Goal: Task Accomplishment & Management: Use online tool/utility

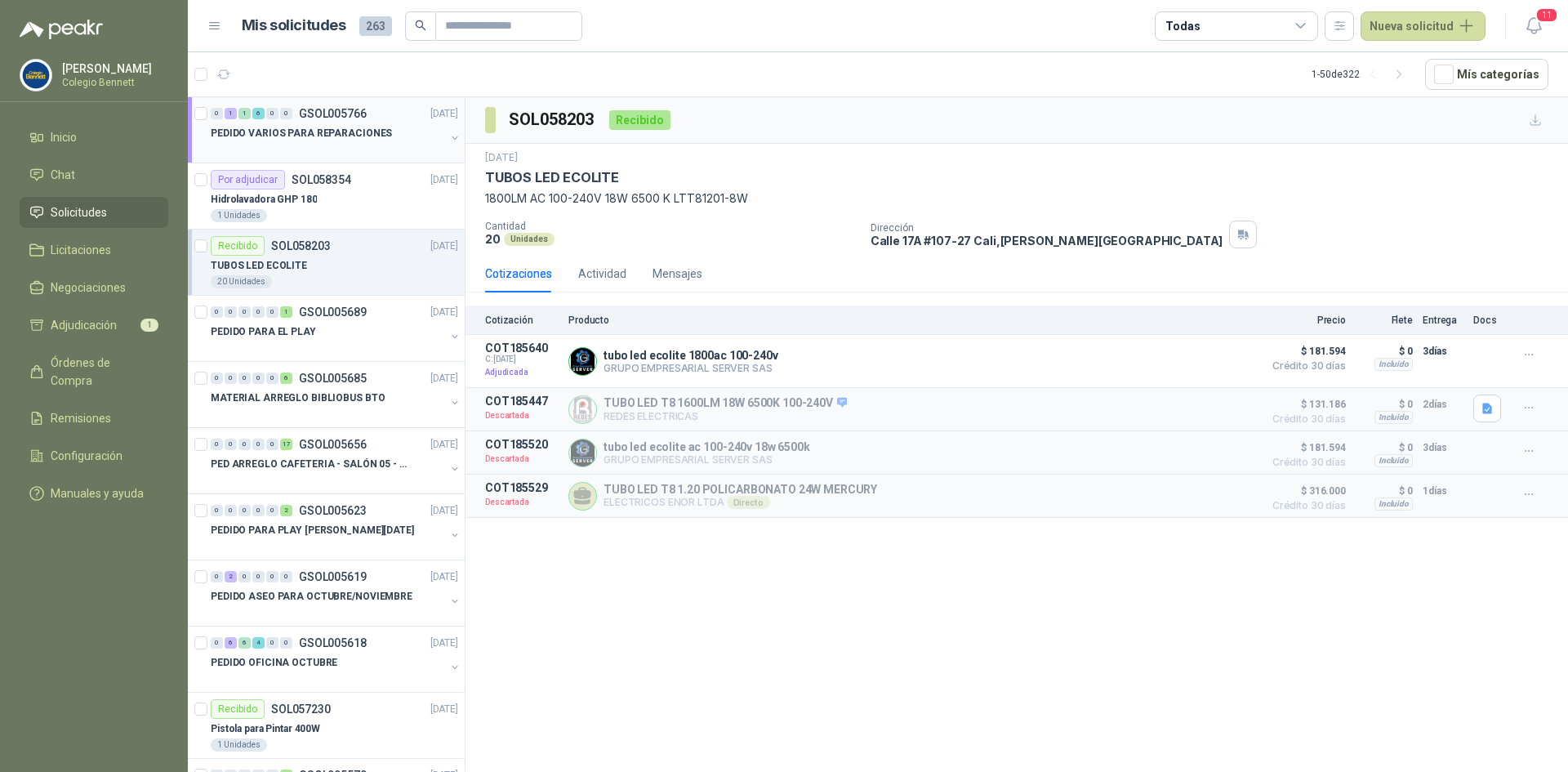
click at [320, 133] on p "PEDIDO VARIOS PARA REPARACIONES" at bounding box center [300, 134] width 181 height 15
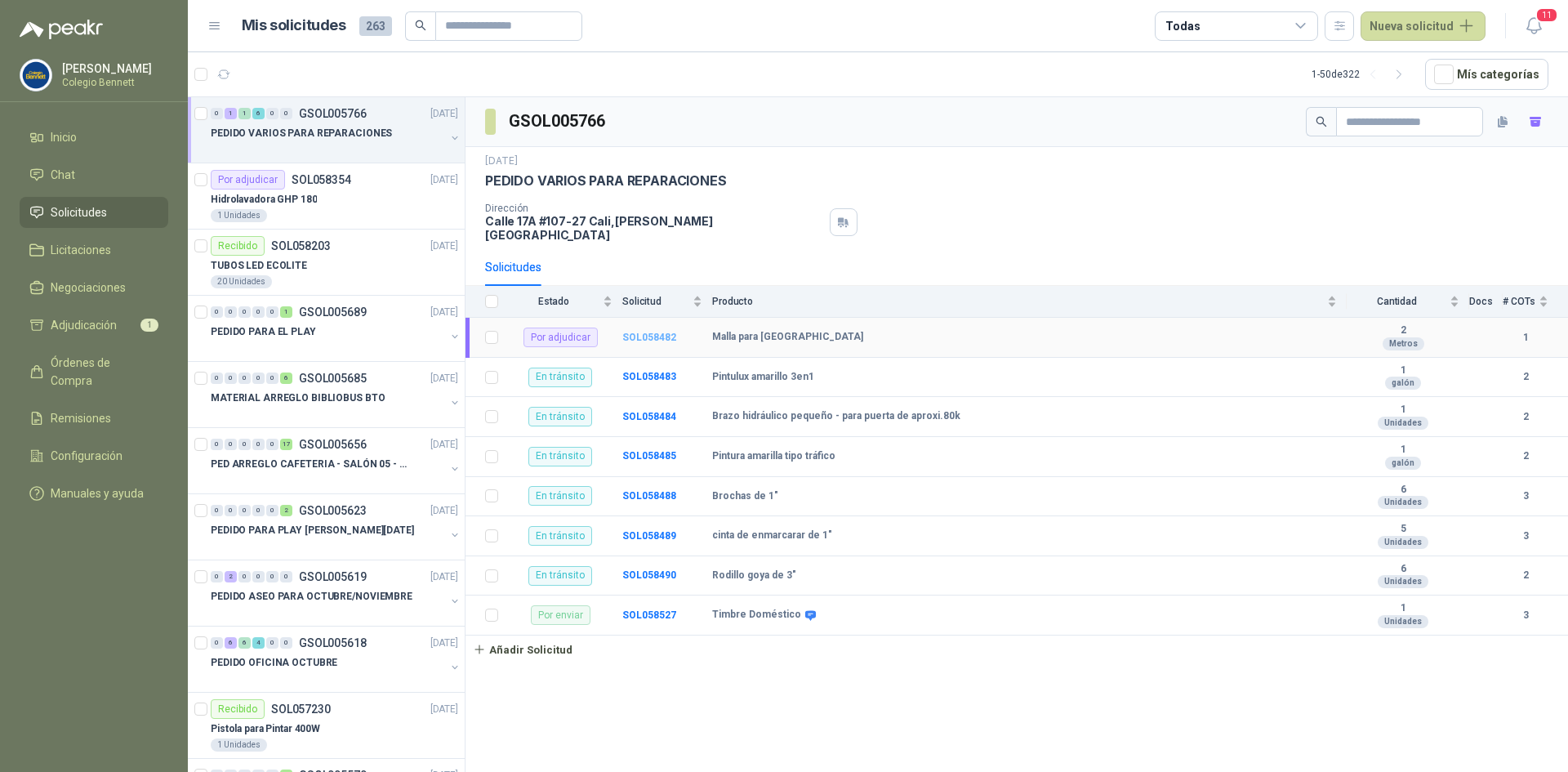
click at [654, 331] on b "SOL058482" at bounding box center [649, 337] width 54 height 12
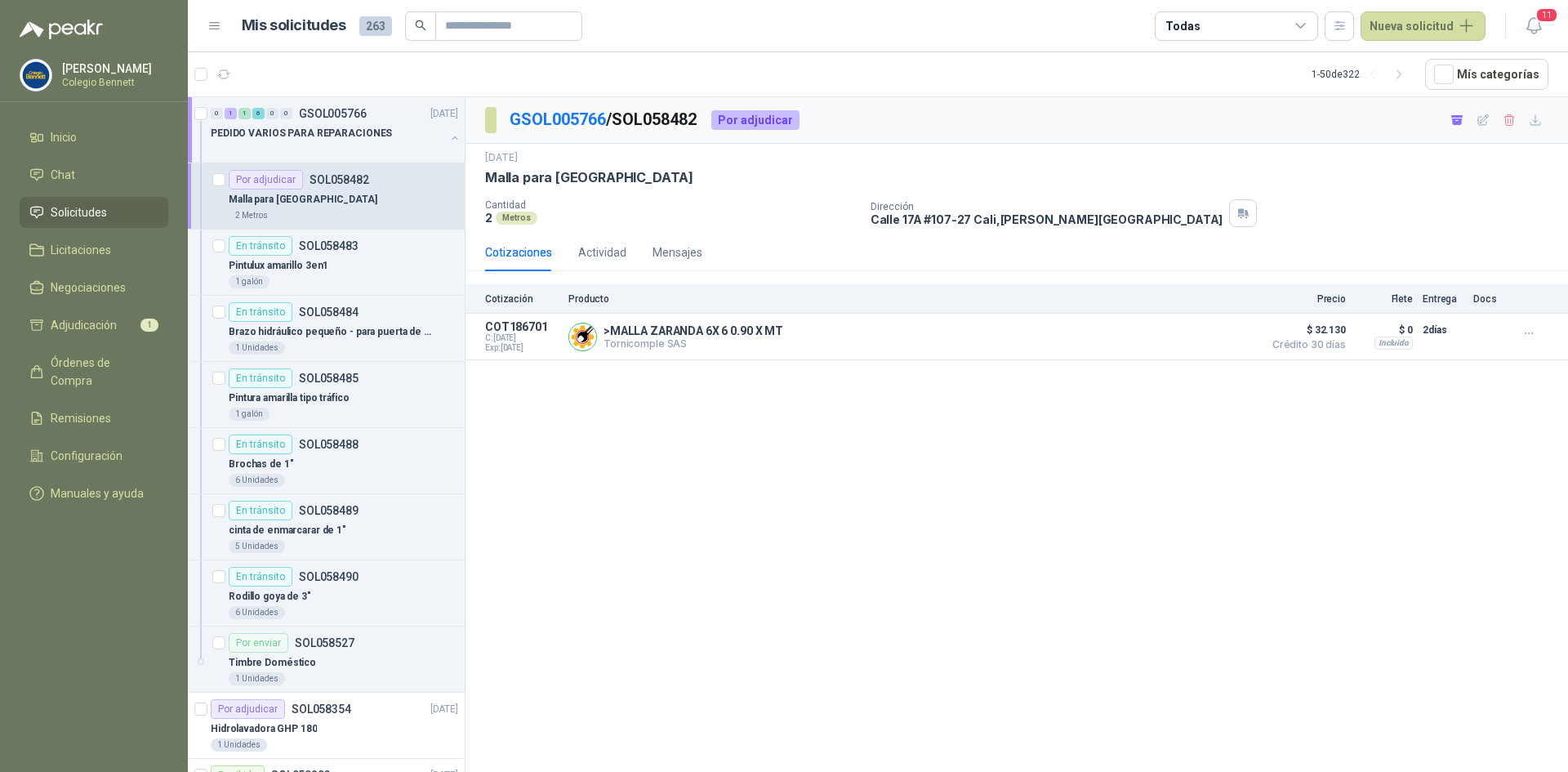
click at [595, 180] on p "Malla para [GEOGRAPHIC_DATA]" at bounding box center [589, 177] width 208 height 17
click at [594, 179] on p "Malla para [GEOGRAPHIC_DATA]" at bounding box center [589, 177] width 208 height 17
copy p "Malla para [GEOGRAPHIC_DATA]"
drag, startPoint x: 606, startPoint y: 345, endPoint x: 689, endPoint y: 356, distance: 83.7
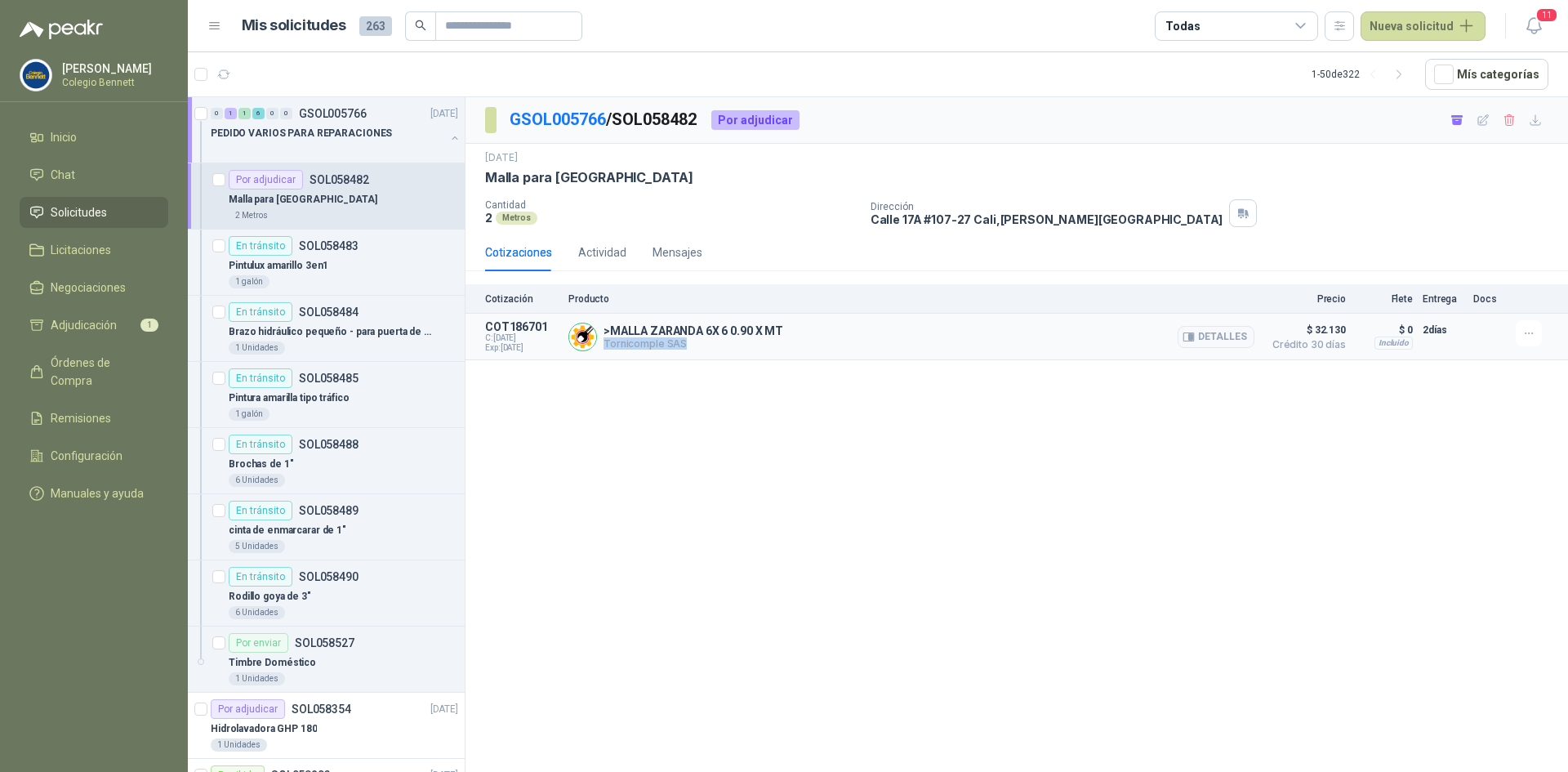
click at [689, 356] on article "COT186701 C: [DATE] Exp: [DATE] >MALLA ZARANDA 6X 6 0.90 X MT Tornicomple SAS D…" at bounding box center [1017, 337] width 1103 height 46
copy p "Tornicomple SAS"
click at [1339, 517] on div "GSOL005766 / SOL058482 Por adjudicar [DATE] Malla para [GEOGRAPHIC_DATA] Cantid…" at bounding box center [1017, 437] width 1103 height 680
click at [449, 133] on button "button" at bounding box center [455, 138] width 13 height 13
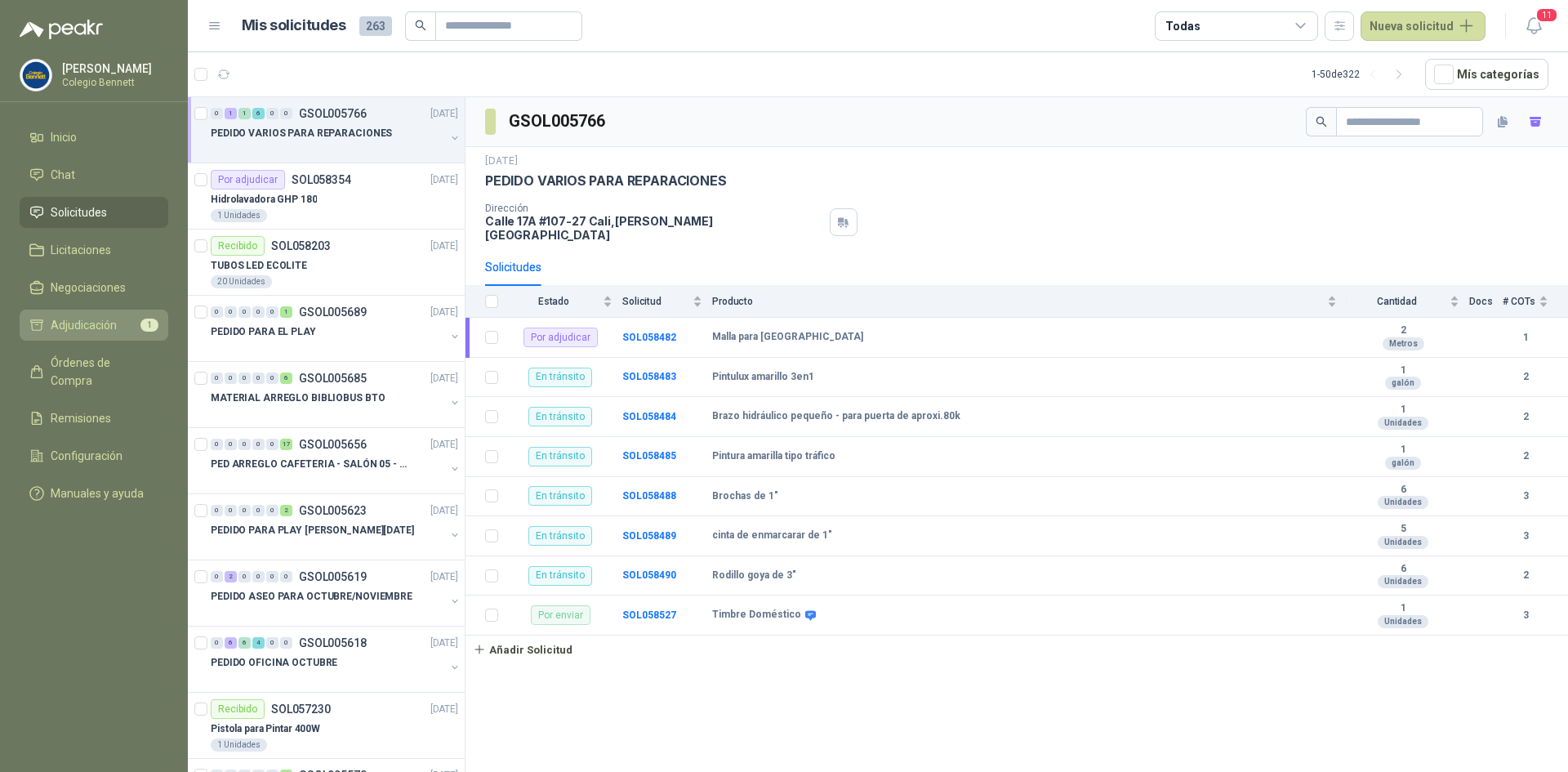
click at [134, 319] on li "Adjudicación 1" at bounding box center [93, 324] width 129 height 18
